Goal: Register for event/course: Register for event/course

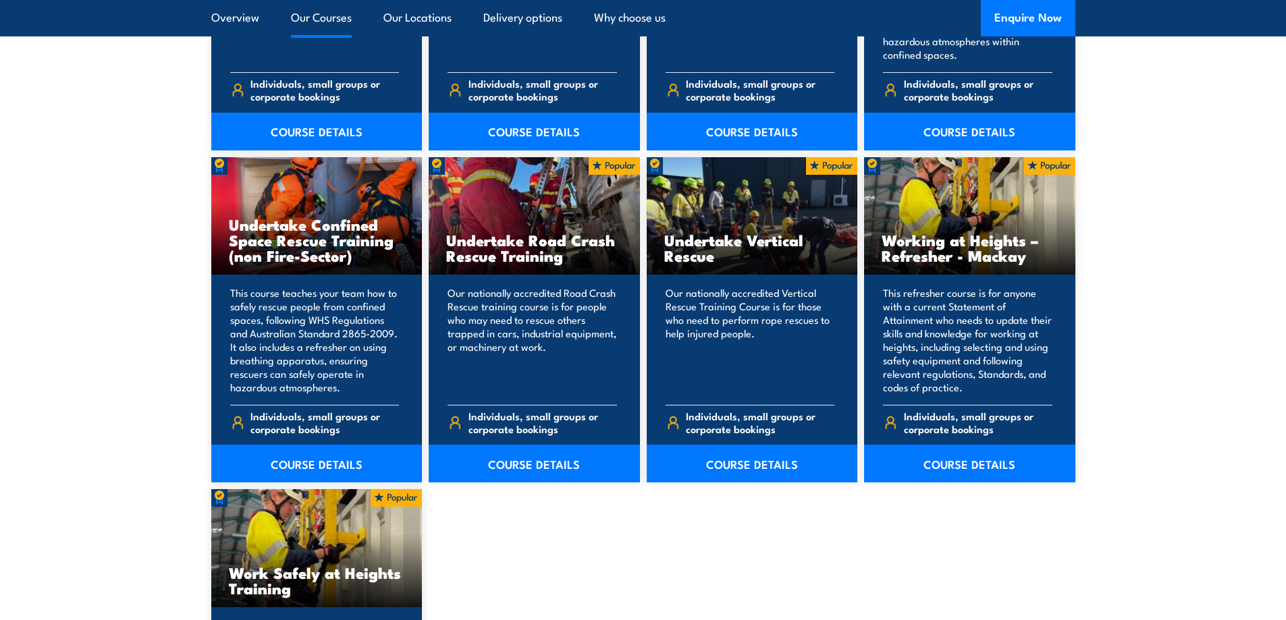
scroll to position [1418, 0]
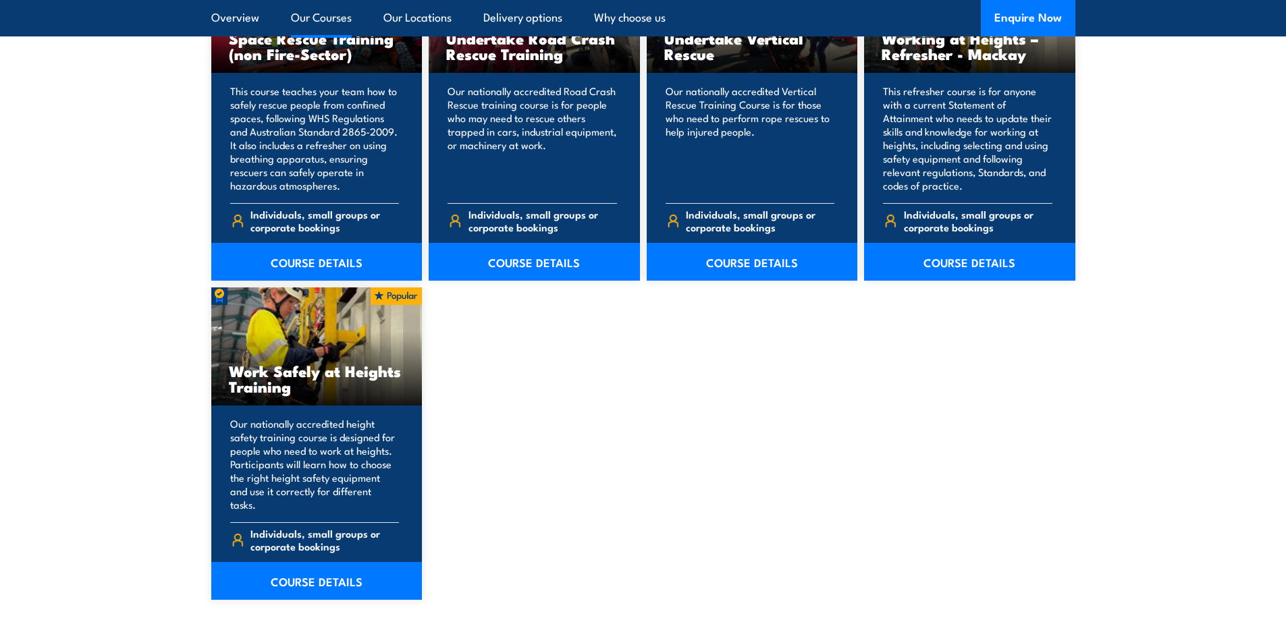
scroll to position [1485, 0]
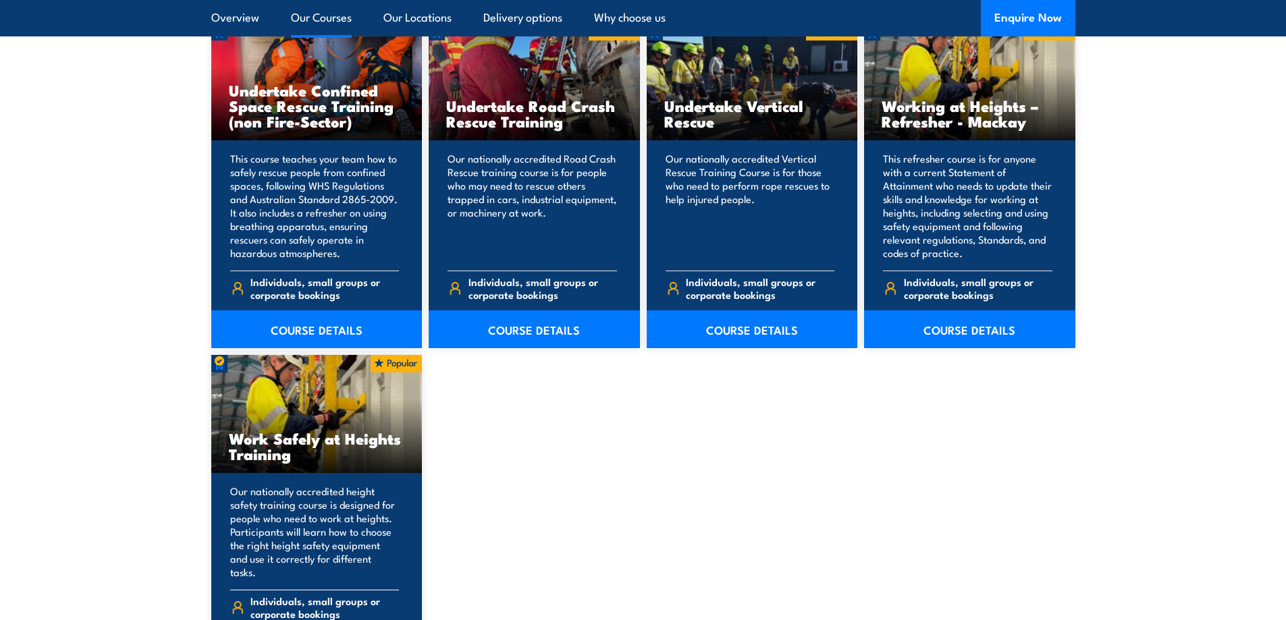
click at [309, 440] on h3 "Work Safely at Heights Training" at bounding box center [317, 446] width 176 height 31
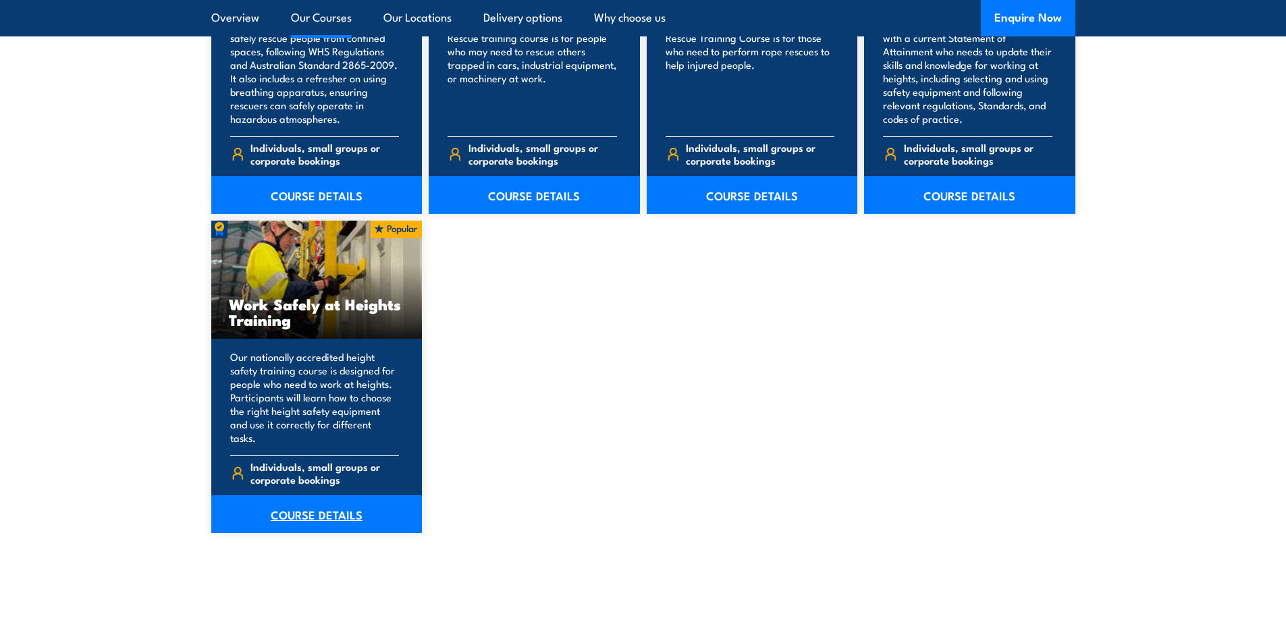
scroll to position [1620, 0]
click at [297, 502] on link "COURSE DETAILS" at bounding box center [316, 514] width 211 height 38
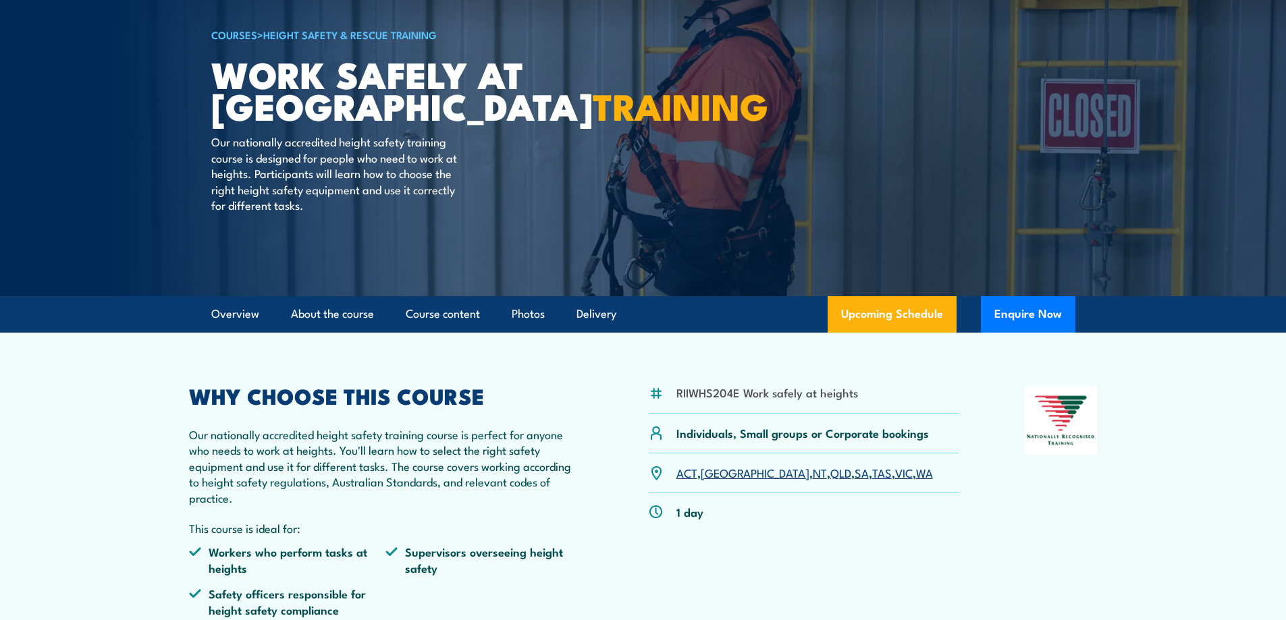
scroll to position [135, 0]
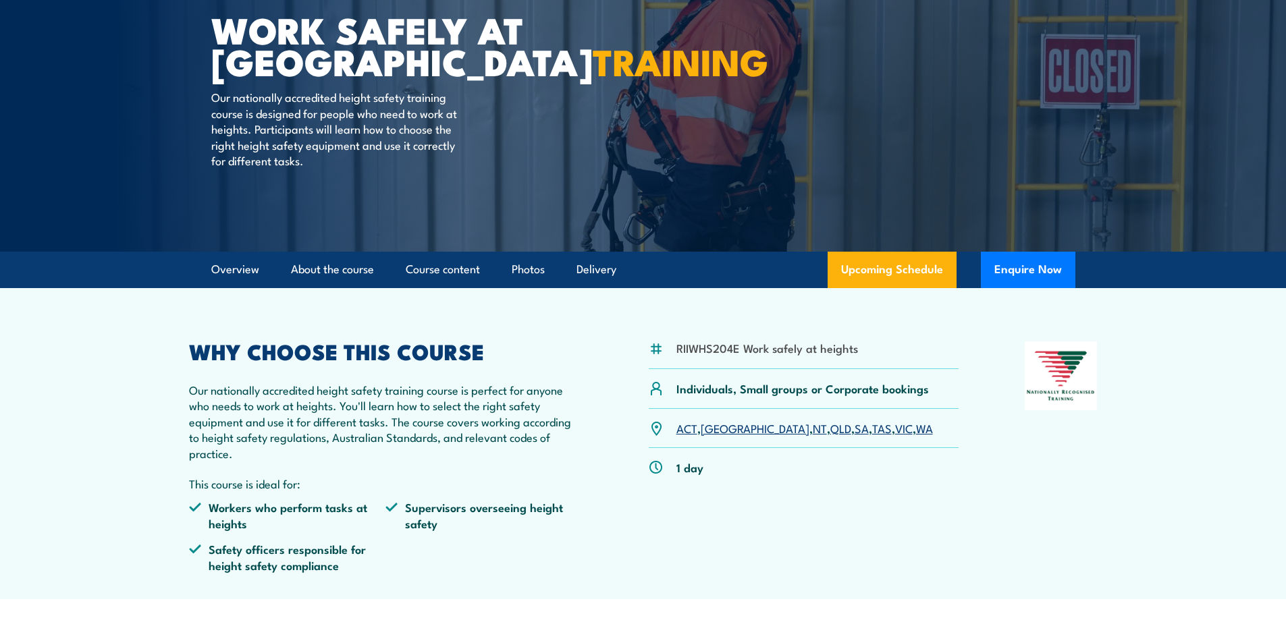
click at [855, 429] on link "SA" at bounding box center [862, 428] width 14 height 16
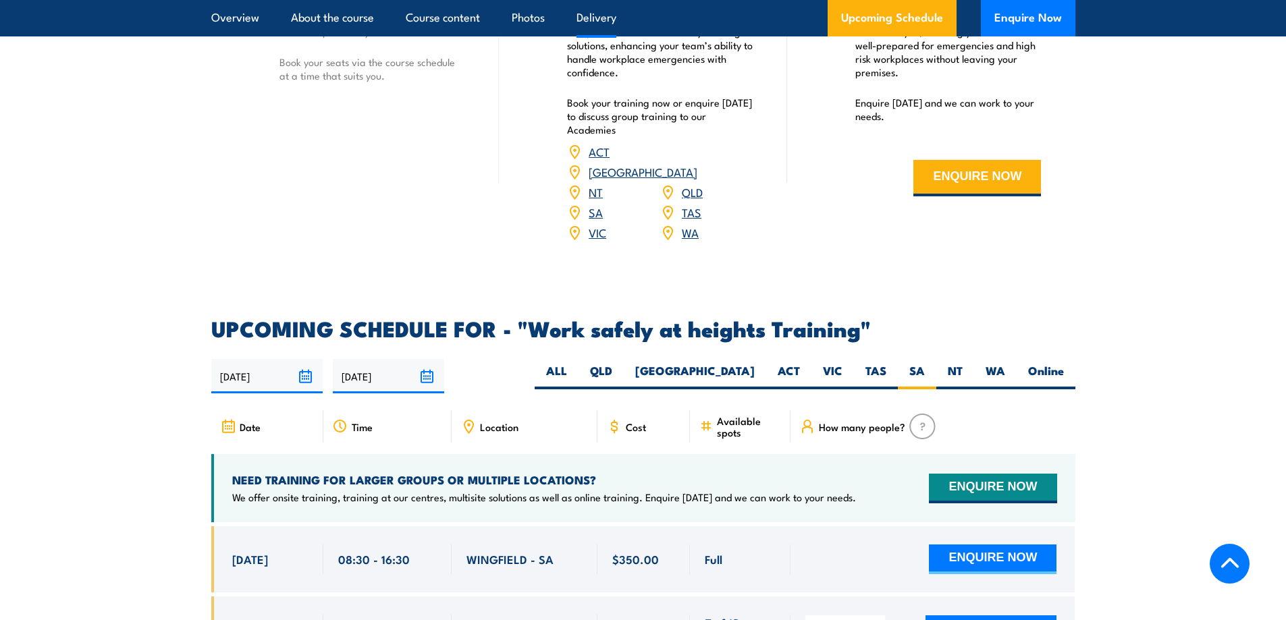
scroll to position [1811, 0]
